Goal: Task Accomplishment & Management: Complete application form

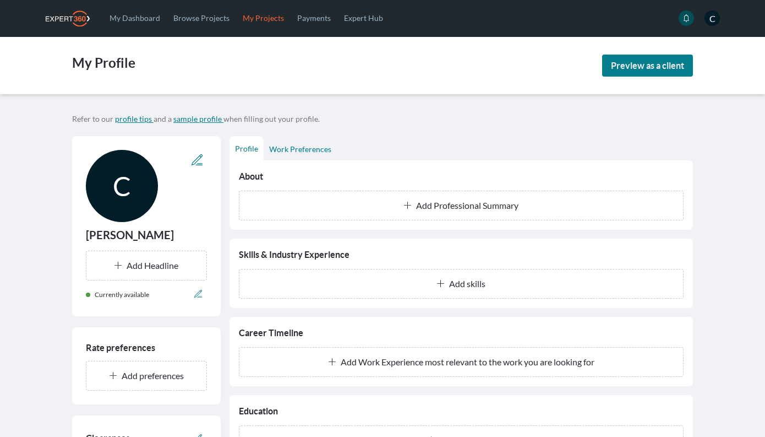
click at [255, 17] on link "My Projects" at bounding box center [263, 18] width 54 height 36
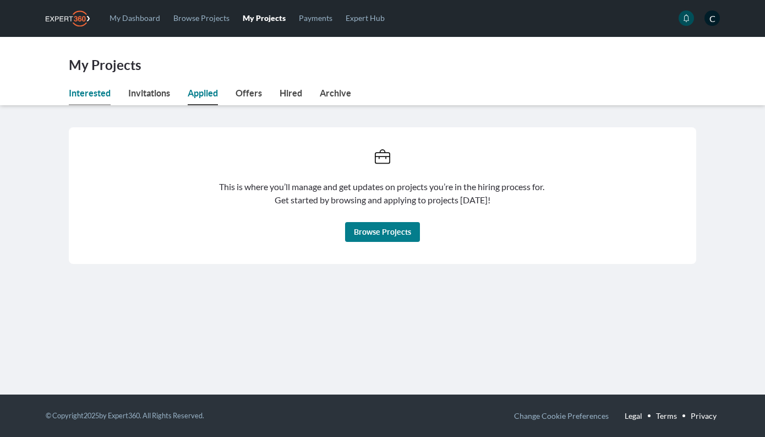
click at [89, 98] on link "Interested" at bounding box center [90, 95] width 42 height 19
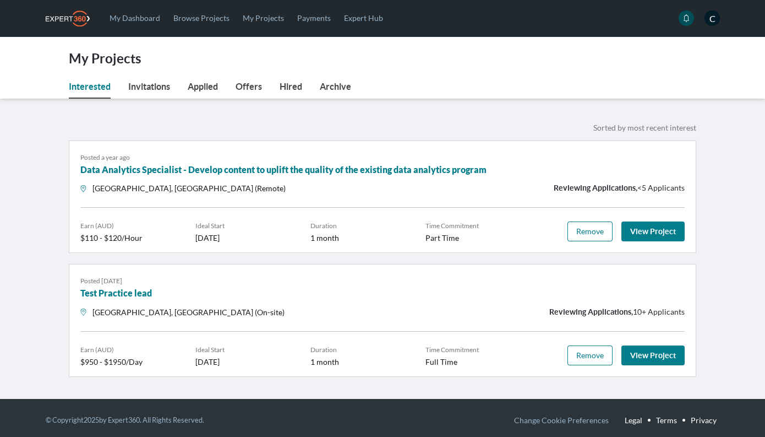
scroll to position [11, 0]
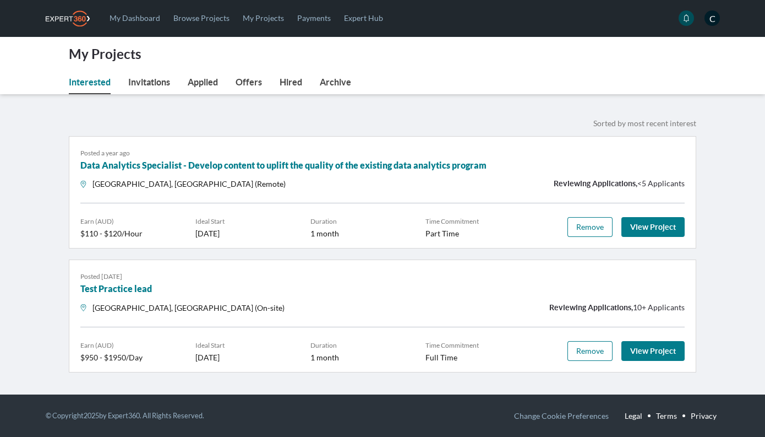
click at [266, 292] on h3 "Test Practice lead" at bounding box center [382, 288] width 604 height 13
click at [637, 347] on link "View Project" at bounding box center [652, 351] width 63 height 20
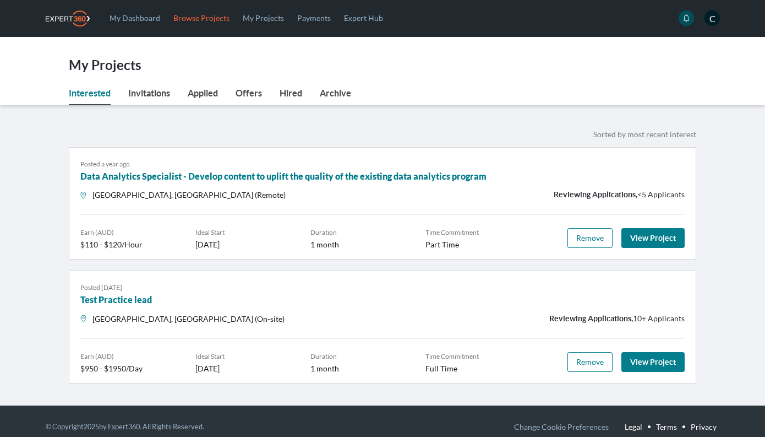
click at [190, 21] on link "Browse Projects" at bounding box center [201, 18] width 69 height 36
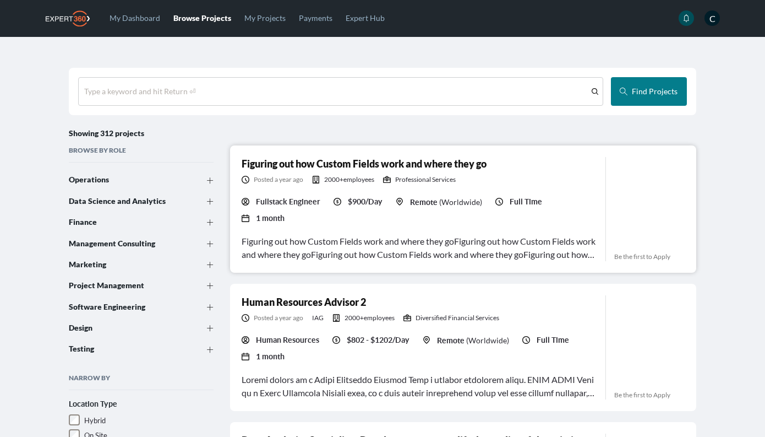
click at [372, 173] on div "Figuring out how Custom Fields work and where they go" at bounding box center [419, 166] width 355 height 18
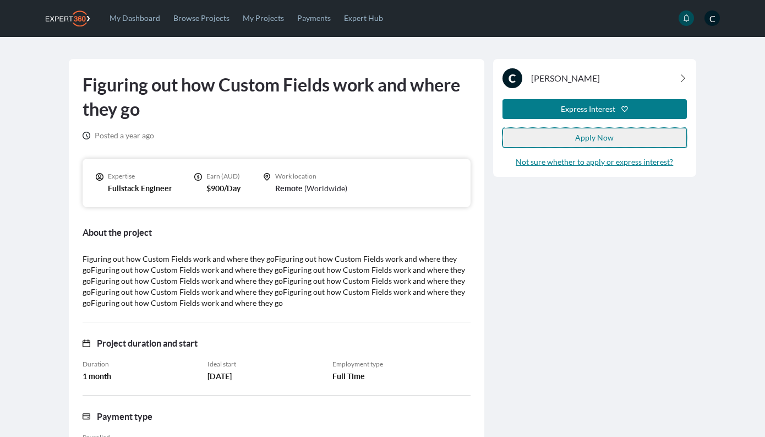
click at [592, 135] on span "Apply Now" at bounding box center [594, 137] width 39 height 9
select select "***"
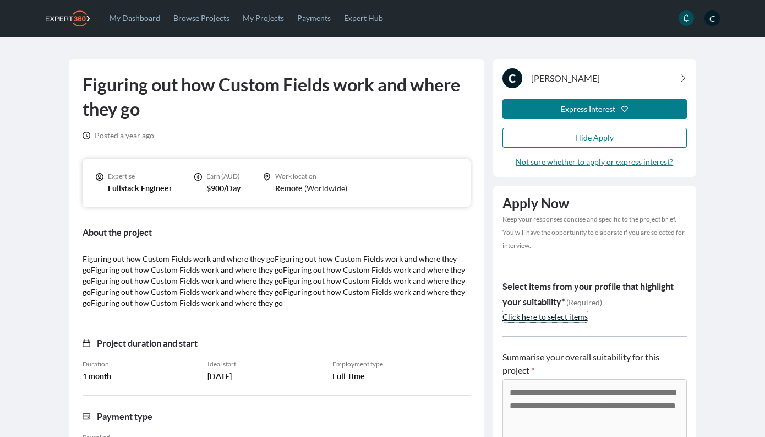
click at [528, 318] on span "Click here to select items" at bounding box center [545, 316] width 85 height 9
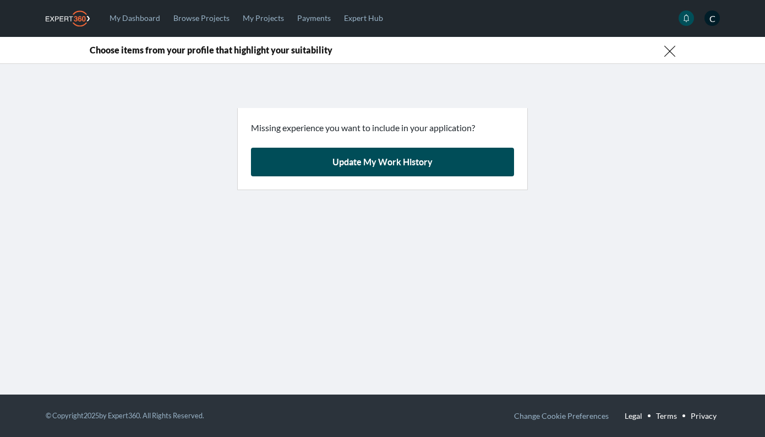
click at [350, 163] on link "Update My Work History" at bounding box center [382, 162] width 263 height 29
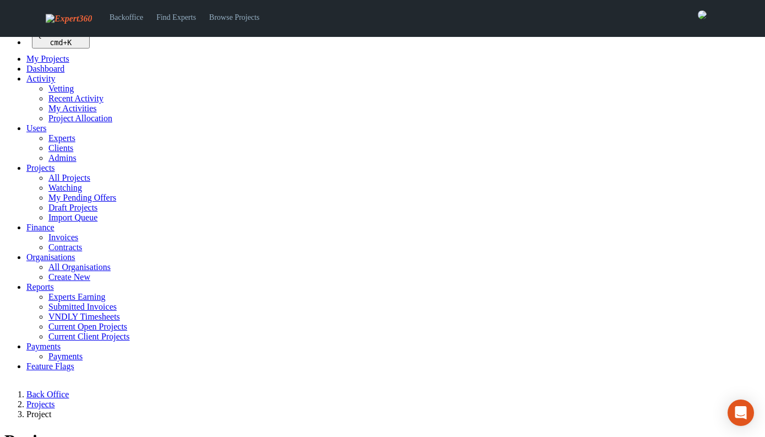
select select
click at [37, 133] on span "Users" at bounding box center [36, 127] width 20 height 9
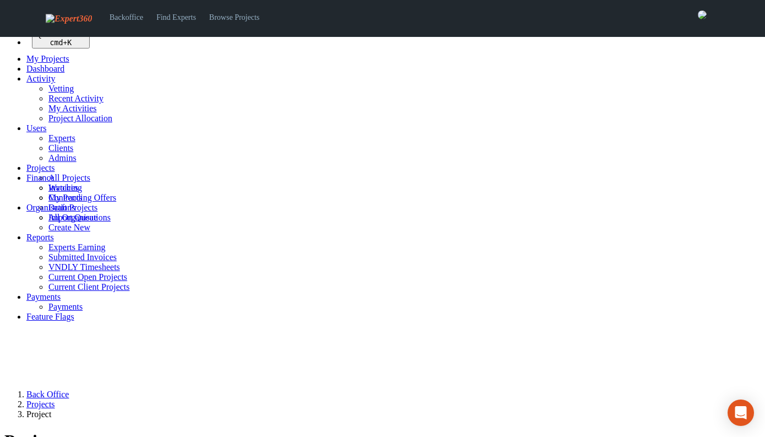
click at [48, 143] on link "Experts" at bounding box center [61, 137] width 27 height 9
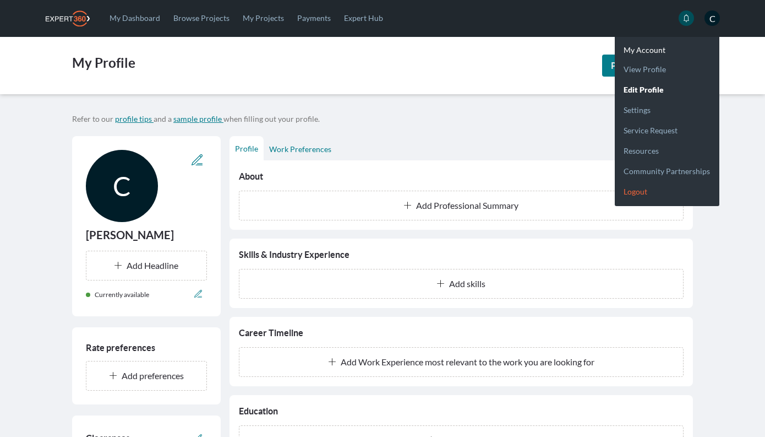
click at [644, 192] on link "Logout" at bounding box center [667, 187] width 105 height 20
